Goal: Check status

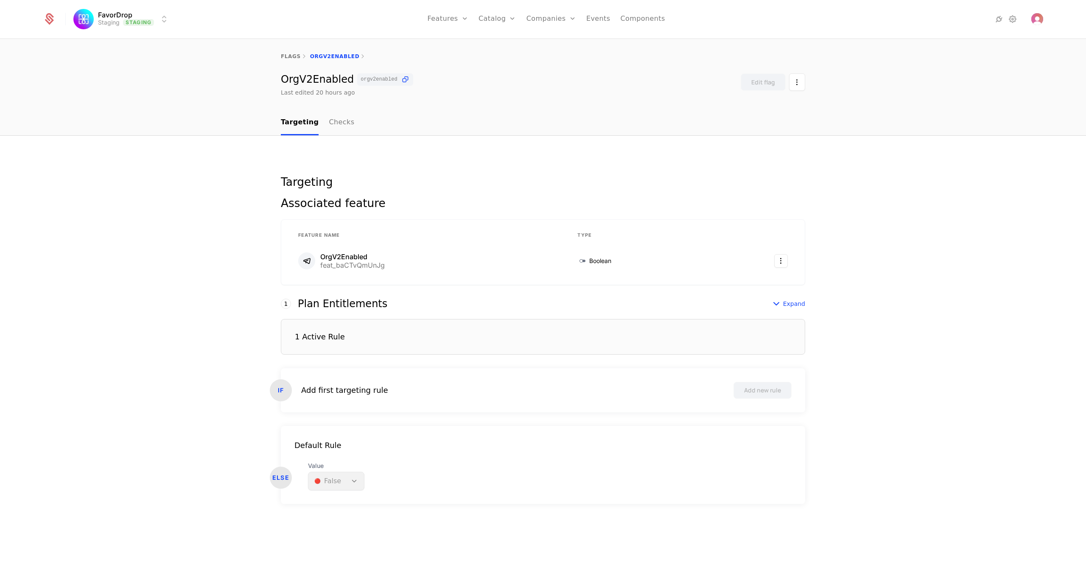
click at [329, 119] on link "Checks" at bounding box center [341, 122] width 25 height 25
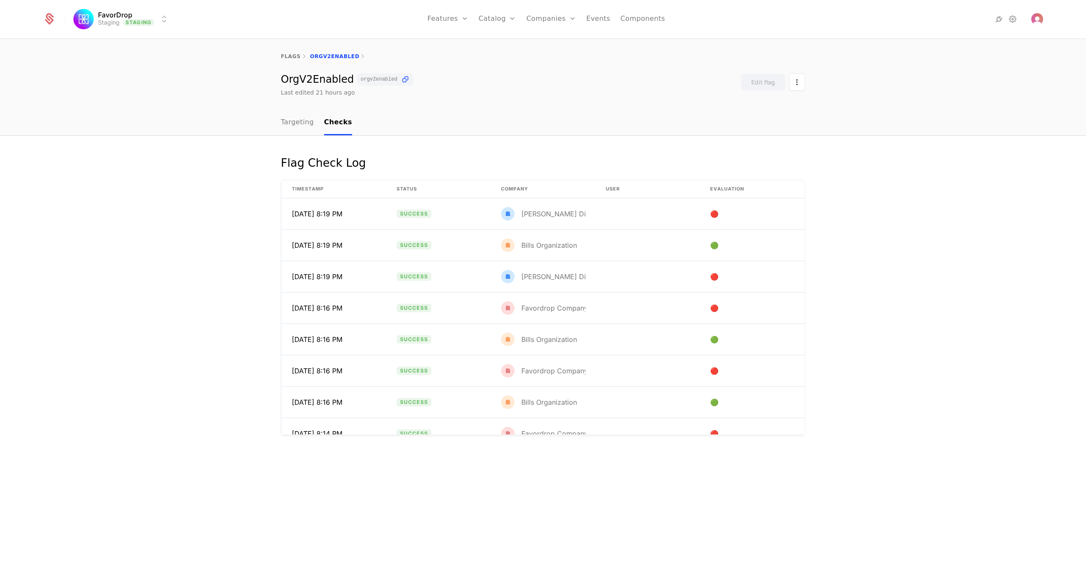
click at [192, 462] on div "Flag Check Log Timestamp Status Company User Evaluation [DATE] 8:19 PM Success …" at bounding box center [543, 355] width 1086 height 438
click at [189, 162] on div "Flag Check Log Timestamp Status Company User Evaluation [DATE] 8:19 PM Success …" at bounding box center [543, 355] width 1086 height 438
drag, startPoint x: 140, startPoint y: 81, endPoint x: 190, endPoint y: 64, distance: 52.8
click at [140, 81] on div "OrgV2Enabled orgv2enabled Last edited 21 hours ago Edit flag" at bounding box center [543, 84] width 1086 height 23
